Goal: Book appointment/travel/reservation

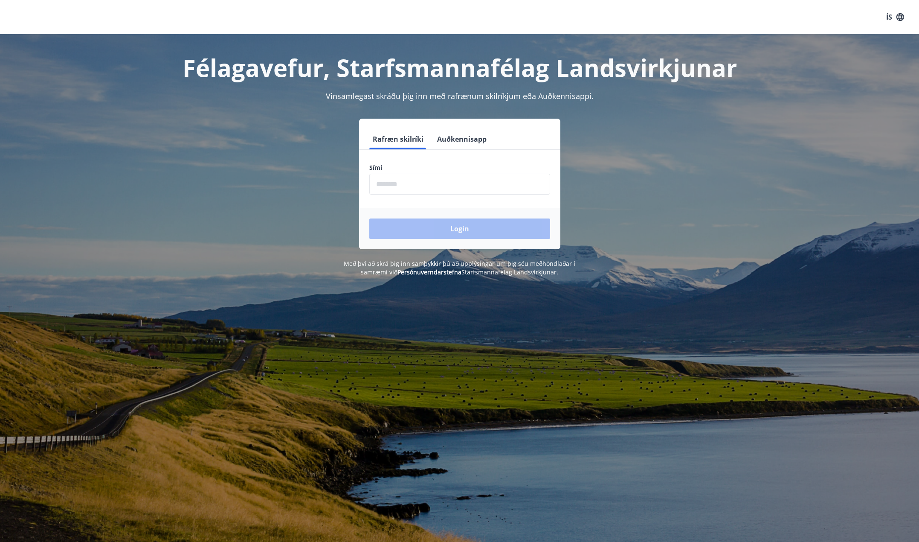
click at [444, 191] on input "phone" at bounding box center [459, 184] width 181 height 21
click at [439, 188] on input "phone" at bounding box center [459, 184] width 181 height 21
click at [386, 186] on input "phone" at bounding box center [459, 184] width 181 height 21
click at [234, 148] on div "Rafræn skilríki Auðkennisapp Sími ​ Login" at bounding box center [460, 184] width 594 height 131
click at [462, 189] on input "phone" at bounding box center [459, 184] width 181 height 21
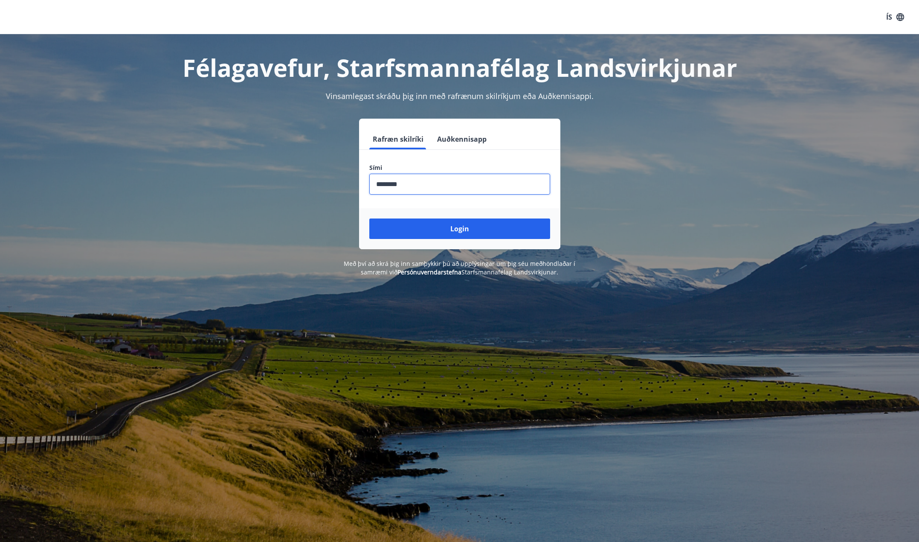
type input "********"
click at [369, 218] on button "Login" at bounding box center [459, 228] width 181 height 20
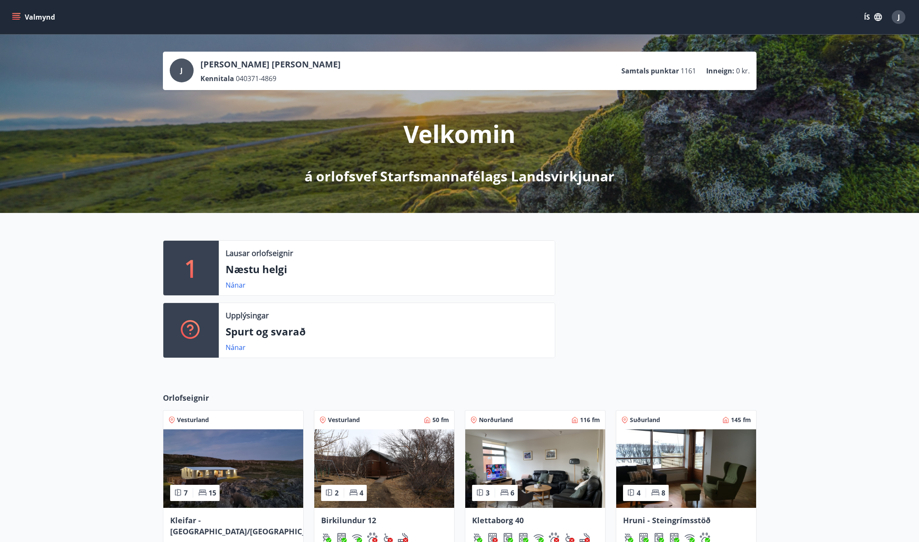
click at [188, 272] on p "1" at bounding box center [191, 268] width 14 height 32
click at [238, 287] on link "Nánar" at bounding box center [236, 284] width 20 height 9
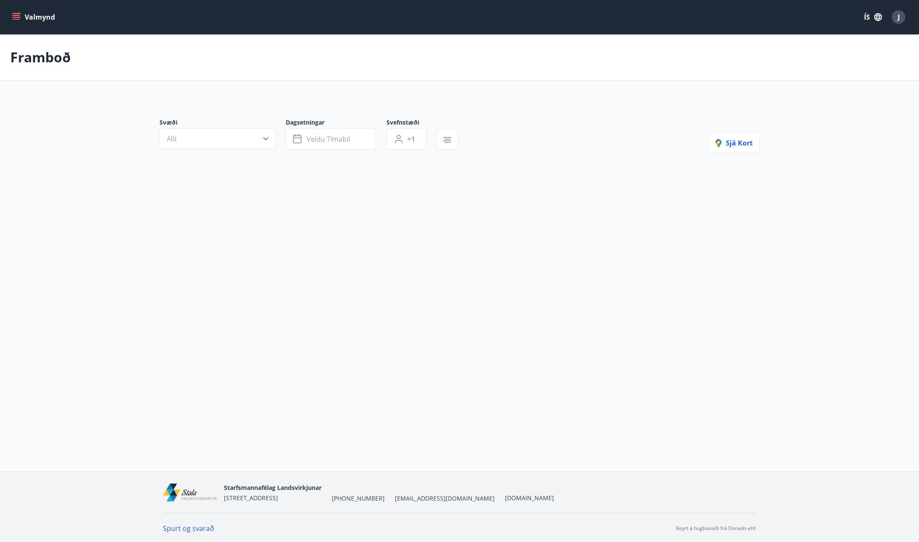
type input "*"
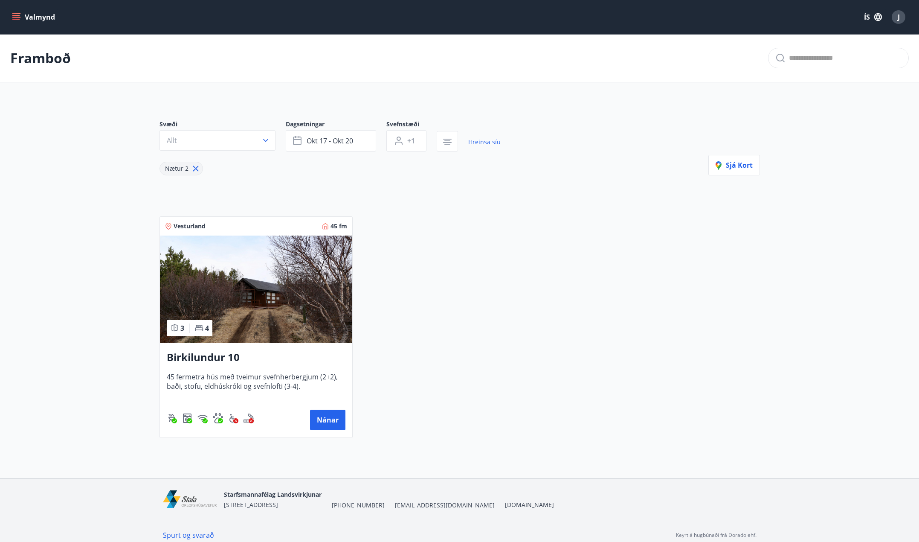
drag, startPoint x: 22, startPoint y: 0, endPoint x: 79, endPoint y: 139, distance: 150.0
click at [75, 146] on main "Framboð Svæði Allt Dagsetningar okt 17 - okt 20 Svefnstæði +1 Hreinsa síu Nætur…" at bounding box center [459, 239] width 919 height 410
click at [38, 17] on button "Valmynd" at bounding box center [34, 16] width 48 height 15
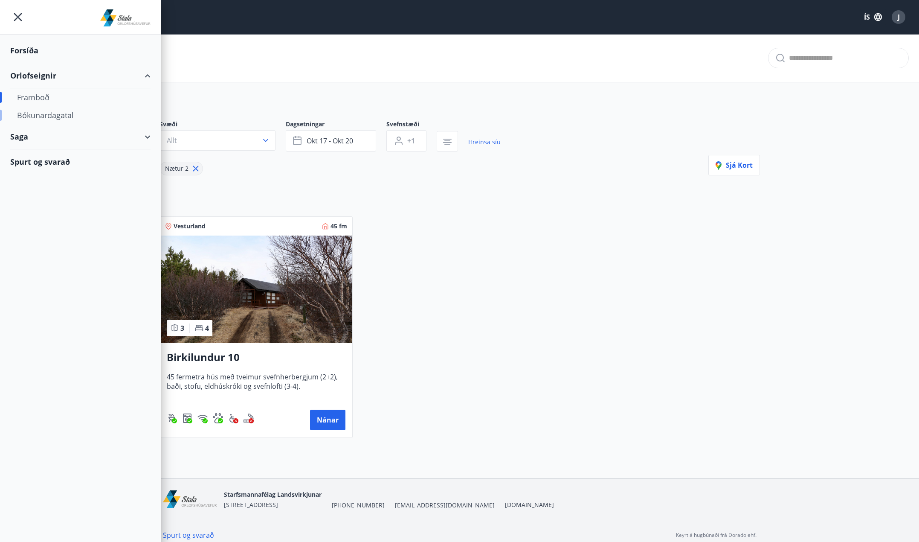
click at [28, 114] on div "Bókunardagatal" at bounding box center [80, 115] width 127 height 18
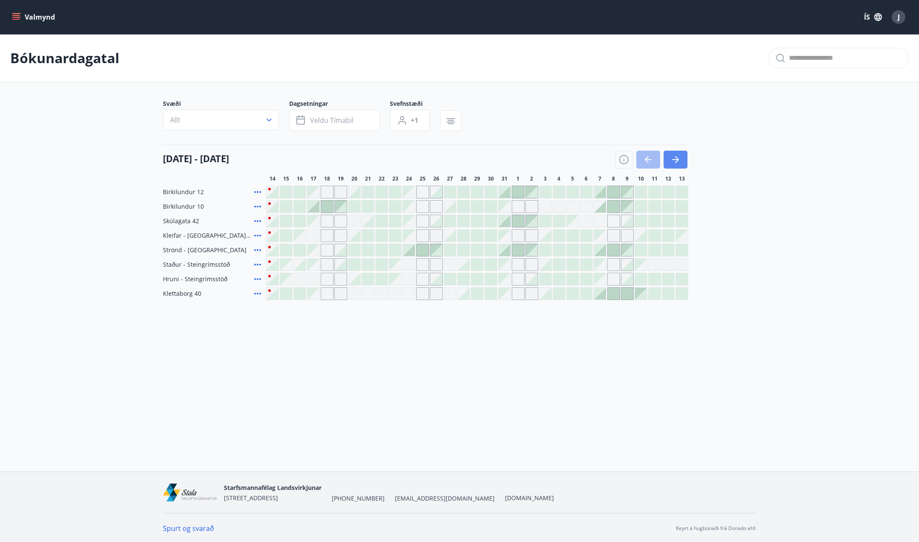
click at [671, 162] on icon "button" at bounding box center [676, 159] width 10 height 10
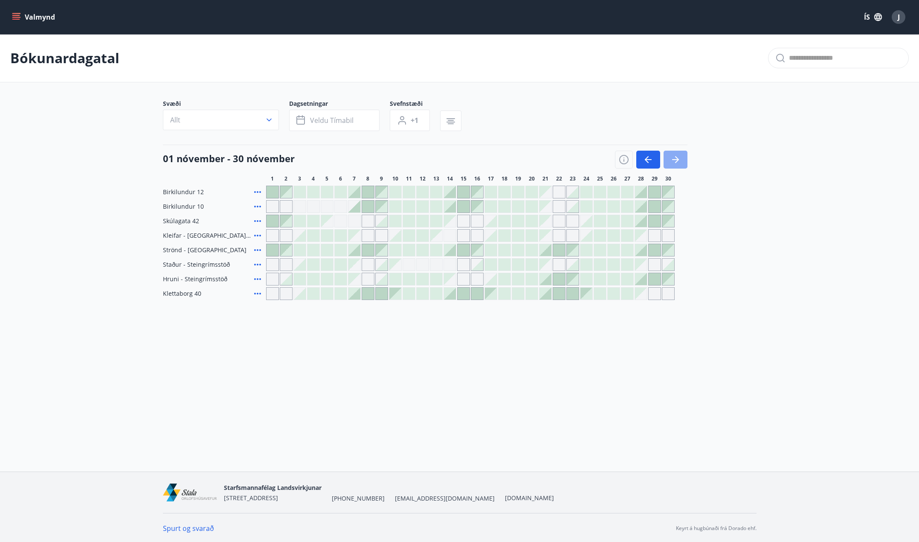
click at [671, 162] on icon "button" at bounding box center [676, 159] width 10 height 10
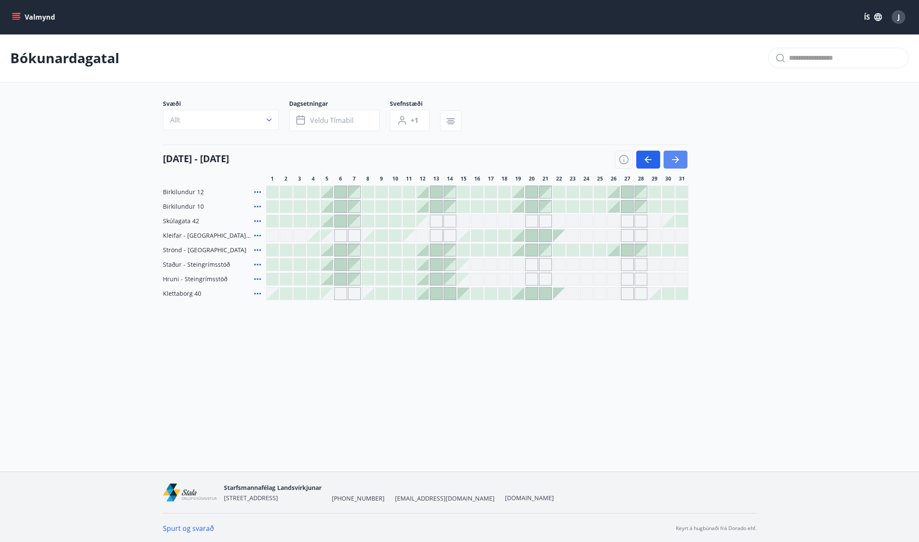
click at [671, 162] on icon "button" at bounding box center [676, 159] width 10 height 10
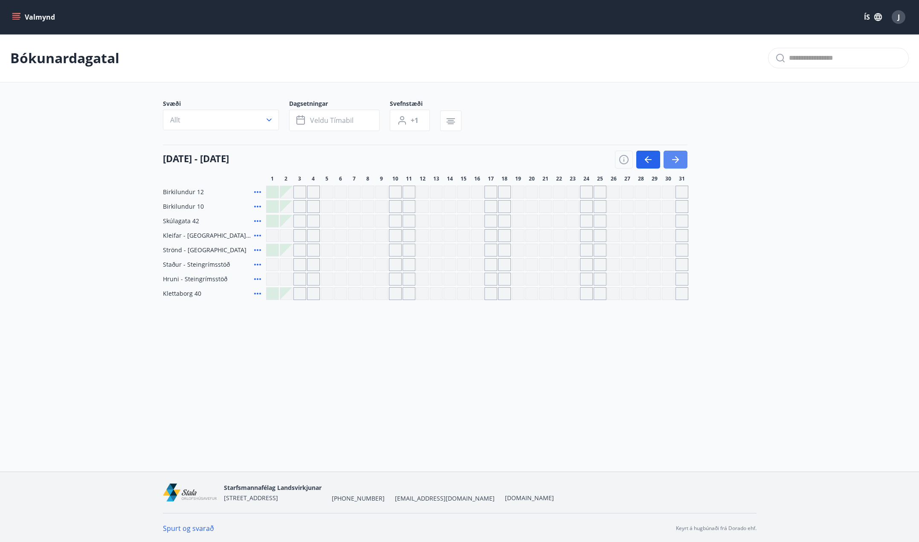
click at [683, 160] on button "button" at bounding box center [676, 160] width 24 height 18
click at [686, 157] on button "button" at bounding box center [676, 160] width 24 height 18
click at [395, 397] on div "Valmynd ÍS J Bókunardagatal Svæði Allt Dagsetningar Veldu tímabil Svefnstæði +1…" at bounding box center [459, 235] width 919 height 471
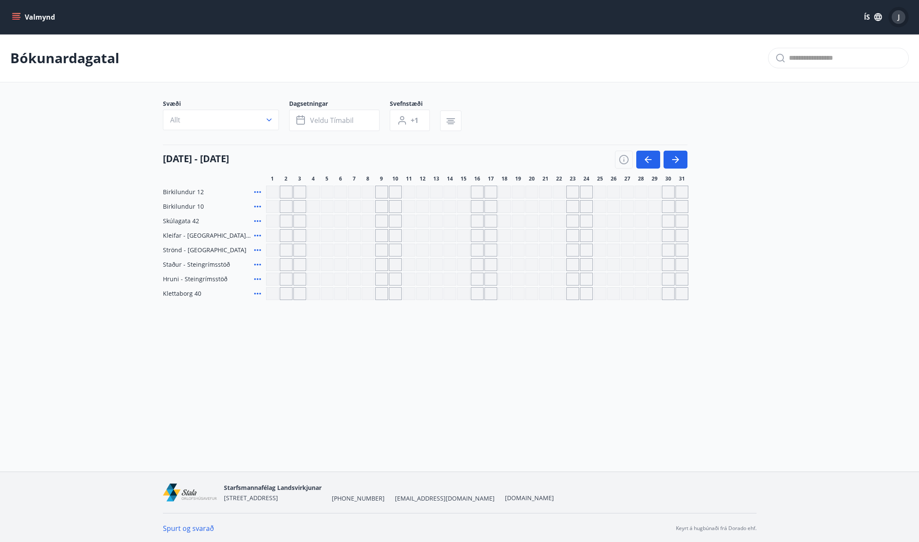
click at [903, 17] on div "J" at bounding box center [899, 17] width 14 height 14
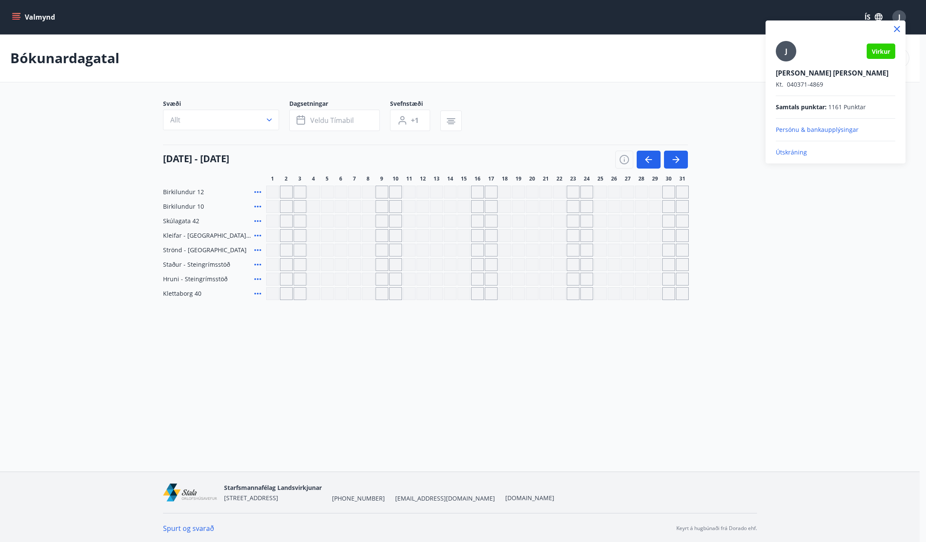
click at [801, 151] on p "Útskráning" at bounding box center [835, 152] width 119 height 9
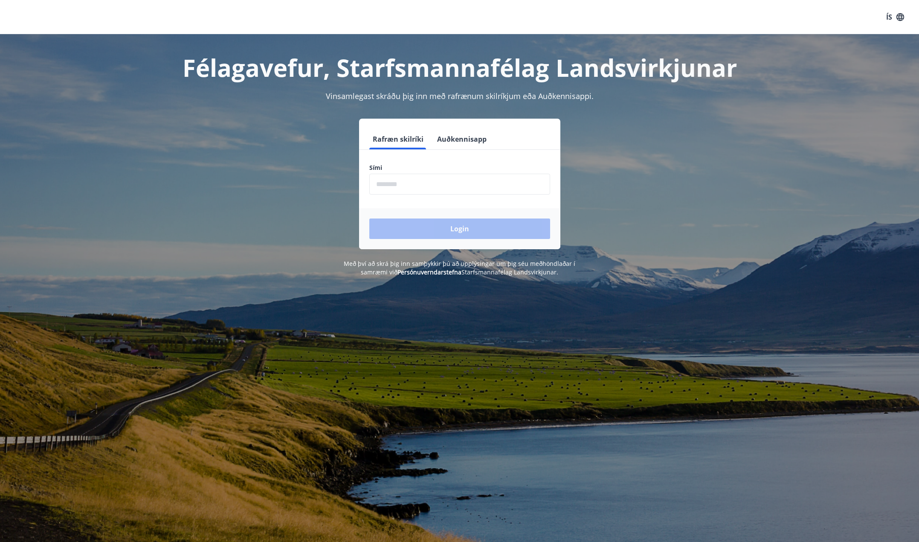
drag, startPoint x: 124, startPoint y: 291, endPoint x: 158, endPoint y: 9, distance: 284.1
click at [127, 282] on div "Félagavefur, Starfsmannafélag Landsvirkjunar Vinsamlegast skráðu þig inn með ra…" at bounding box center [459, 305] width 919 height 542
